Goal: Information Seeking & Learning: Check status

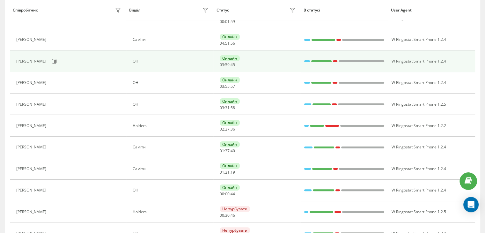
scroll to position [128, 0]
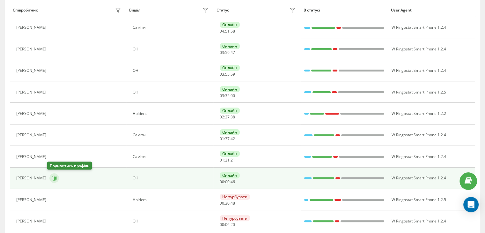
click at [53, 176] on icon at bounding box center [54, 178] width 5 height 5
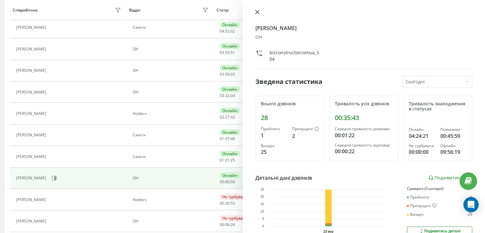
click at [256, 13] on icon at bounding box center [257, 12] width 4 height 4
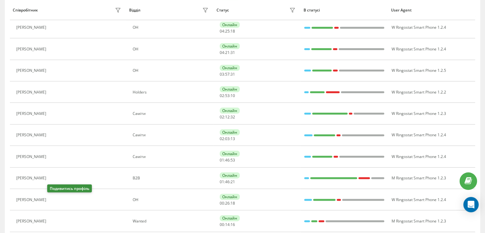
click at [54, 176] on div "[PERSON_NAME]" at bounding box center [69, 177] width 107 height 9
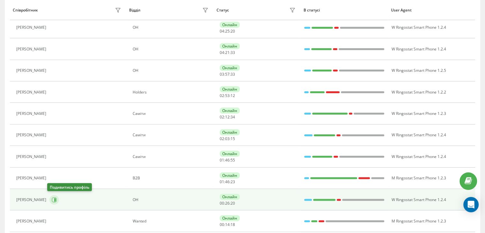
click at [54, 199] on icon at bounding box center [54, 199] width 5 height 5
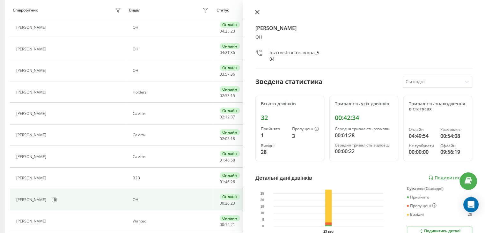
click at [257, 13] on icon at bounding box center [257, 12] width 4 height 4
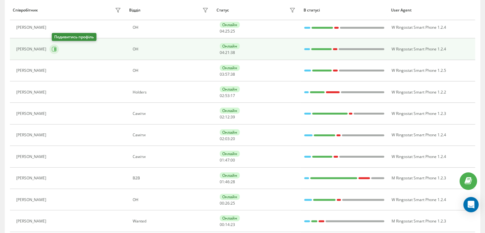
click at [54, 51] on icon at bounding box center [54, 49] width 5 height 5
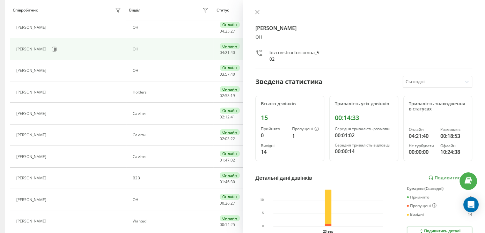
click at [257, 13] on icon at bounding box center [257, 12] width 4 height 4
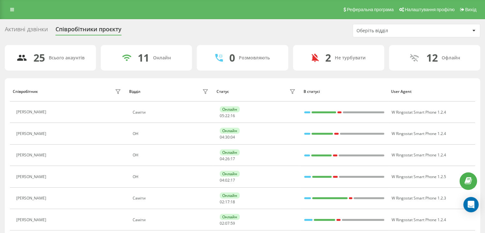
click at [53, 134] on icon at bounding box center [53, 133] width 5 height 5
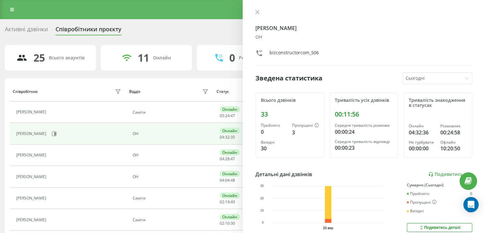
click at [258, 16] on button at bounding box center [257, 13] width 8 height 6
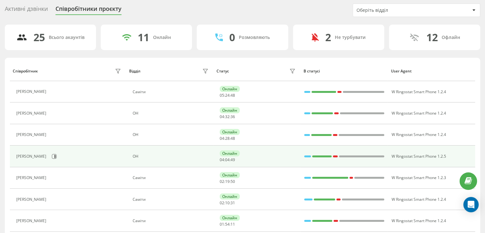
scroll to position [32, 0]
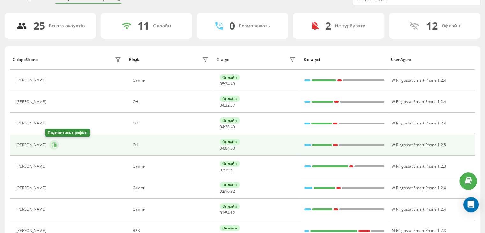
click at [52, 144] on icon at bounding box center [54, 144] width 5 height 5
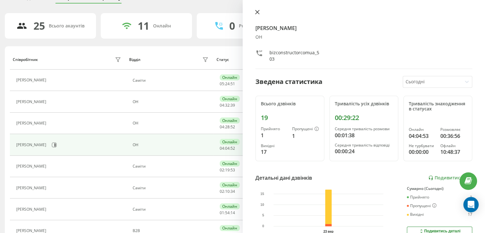
click at [255, 11] on button at bounding box center [257, 13] width 8 height 6
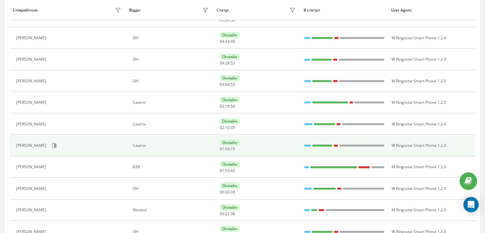
scroll to position [128, 0]
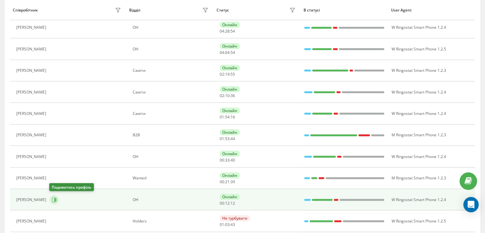
click at [54, 199] on icon at bounding box center [54, 199] width 5 height 5
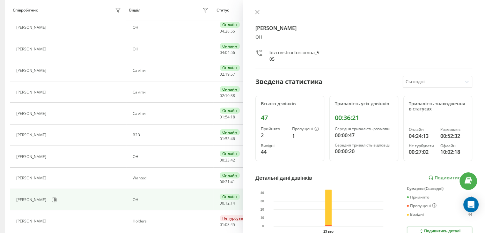
click at [258, 12] on icon at bounding box center [257, 12] width 4 height 4
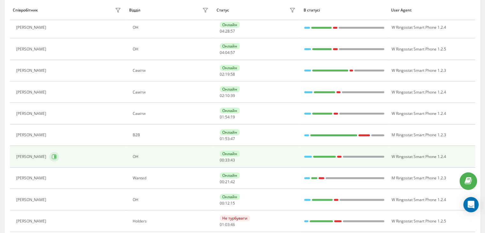
click at [52, 157] on icon at bounding box center [54, 156] width 5 height 5
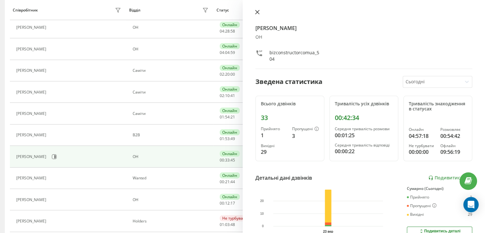
click at [257, 12] on icon at bounding box center [257, 12] width 4 height 4
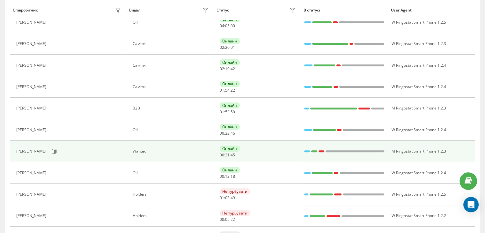
scroll to position [191, 0]
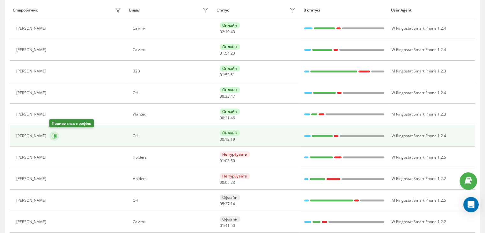
click at [52, 137] on icon at bounding box center [54, 135] width 5 height 5
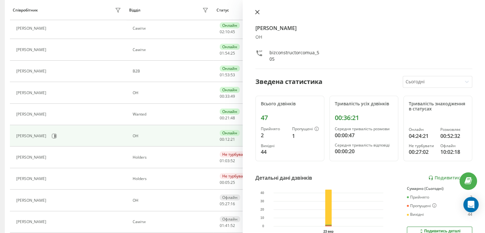
click at [253, 14] on div "[PERSON_NAME] ОН bizconstructorcomua_505 Зведена статистика Сьогодні Всього дзв…" at bounding box center [364, 116] width 243 height 233
click at [256, 13] on icon at bounding box center [257, 12] width 4 height 4
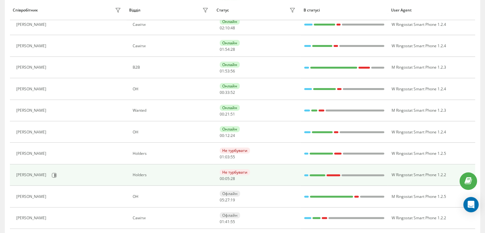
scroll to position [128, 0]
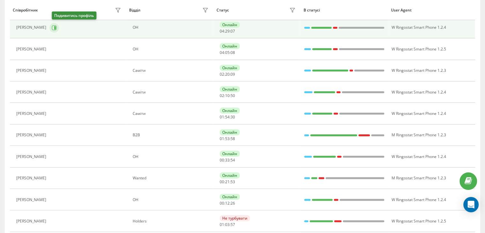
click at [56, 27] on icon at bounding box center [55, 27] width 2 height 3
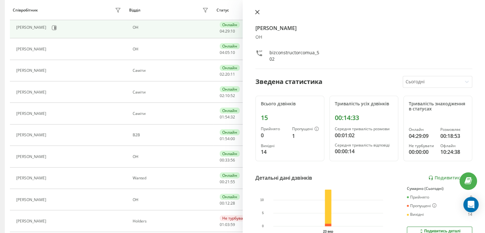
click at [257, 11] on icon at bounding box center [257, 12] width 4 height 4
